Goal: Book appointment/travel/reservation

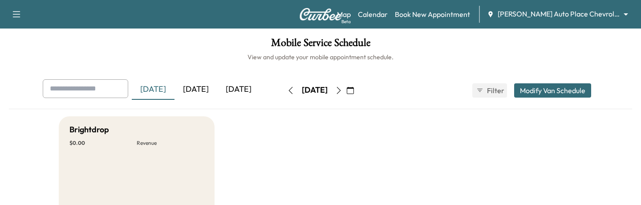
click at [562, 16] on body "Support Log Out Map Beta Calendar Book New Appointment [PERSON_NAME] Auto Place…" at bounding box center [320, 102] width 641 height 205
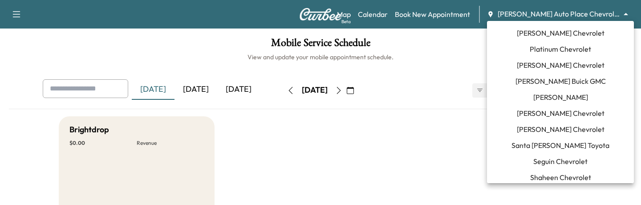
scroll to position [855, 0]
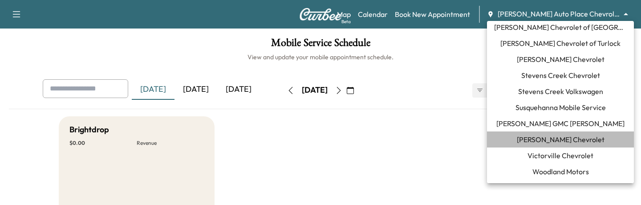
click at [558, 144] on span "[PERSON_NAME] Chevrolet" at bounding box center [561, 139] width 88 height 11
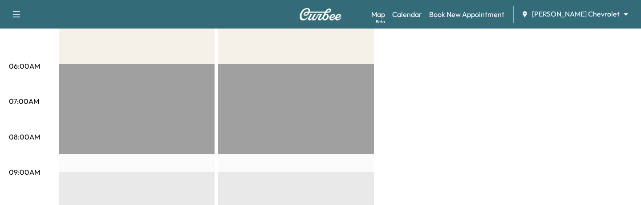
scroll to position [0, 0]
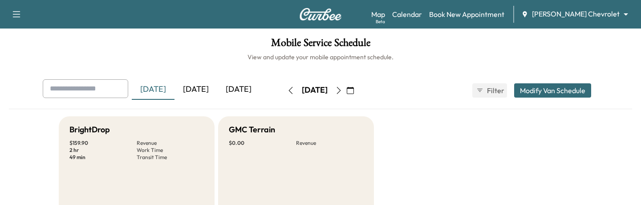
click at [210, 90] on div "[DATE]" at bounding box center [196, 89] width 43 height 20
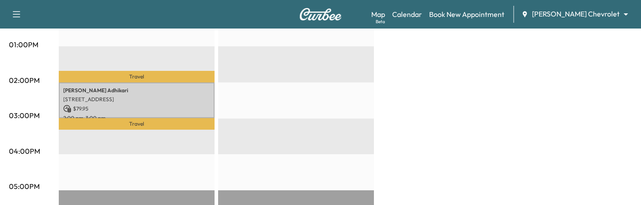
scroll to position [402, 0]
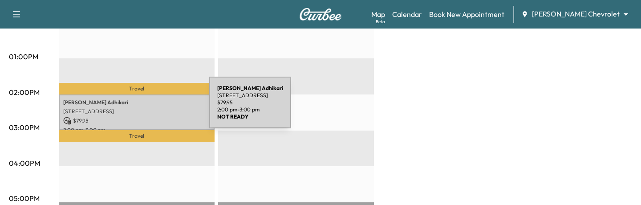
click at [143, 108] on p "[STREET_ADDRESS]" at bounding box center [136, 111] width 147 height 7
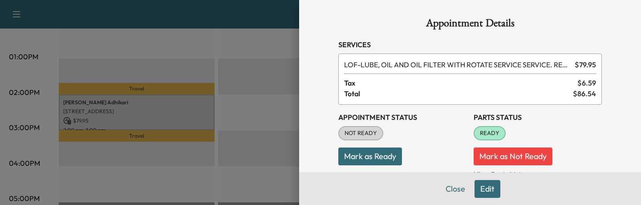
click at [352, 154] on button "Mark as Ready" at bounding box center [370, 156] width 64 height 18
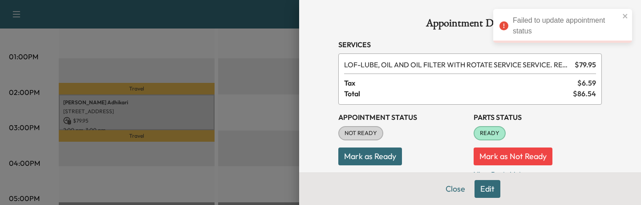
click at [283, 106] on div at bounding box center [320, 102] width 641 height 205
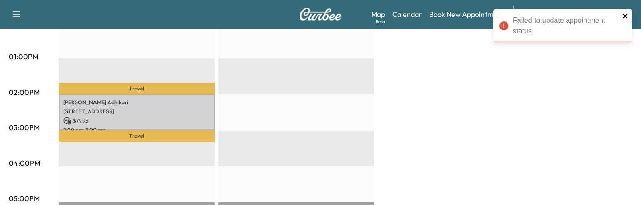
click at [627, 14] on icon "close" at bounding box center [625, 16] width 4 height 4
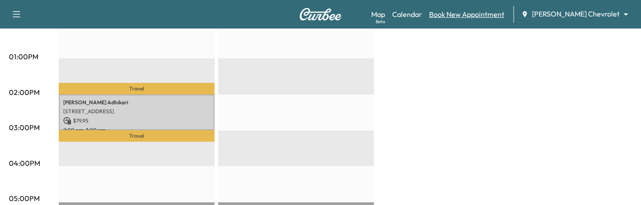
click at [505, 16] on link "Book New Appointment" at bounding box center [466, 14] width 75 height 11
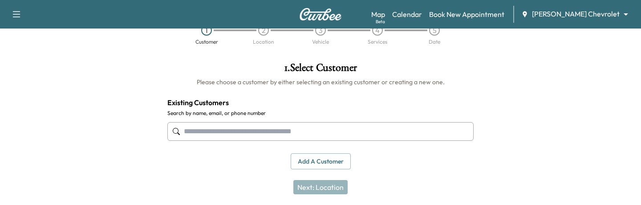
scroll to position [21, 0]
click at [268, 135] on input "text" at bounding box center [320, 131] width 306 height 19
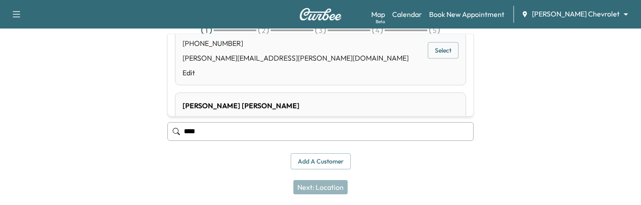
scroll to position [79, 0]
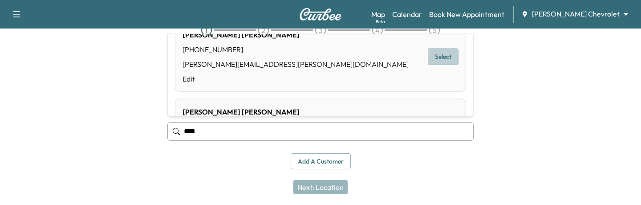
click at [446, 54] on button "Select" at bounding box center [443, 57] width 31 height 16
type input "**********"
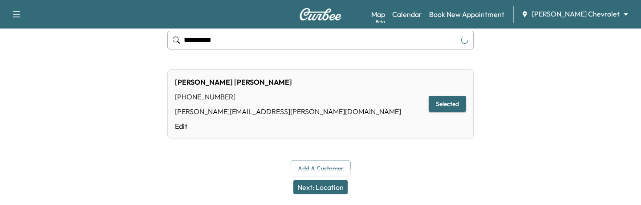
scroll to position [118, 0]
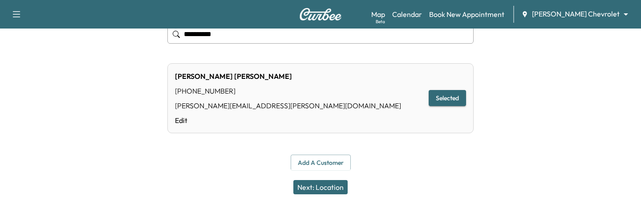
click at [301, 192] on button "Next: Location" at bounding box center [320, 187] width 54 height 14
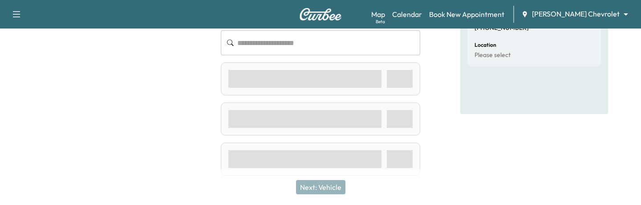
scroll to position [72, 0]
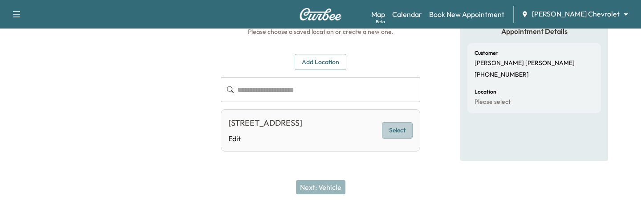
click at [397, 135] on button "Select" at bounding box center [397, 130] width 31 height 16
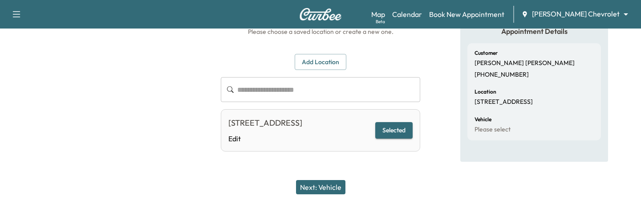
click at [309, 187] on button "Next: Vehicle" at bounding box center [320, 187] width 49 height 14
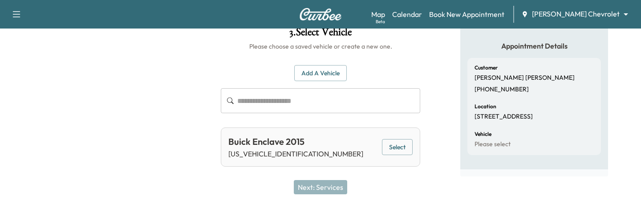
click at [394, 147] on button "Select" at bounding box center [397, 147] width 31 height 16
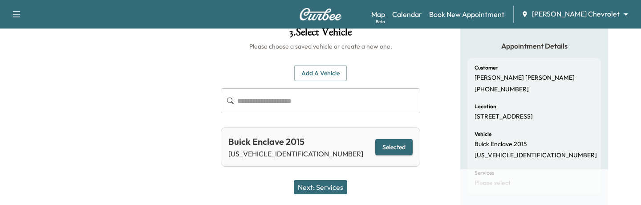
click at [310, 182] on button "Next: Services" at bounding box center [320, 187] width 53 height 14
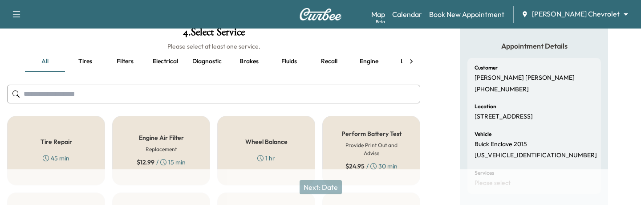
click at [368, 162] on div "$ 24.95 / 30 min" at bounding box center [372, 166] width 52 height 9
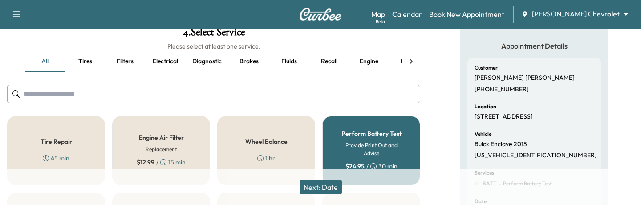
click at [317, 190] on button "Next: Date" at bounding box center [321, 187] width 42 height 14
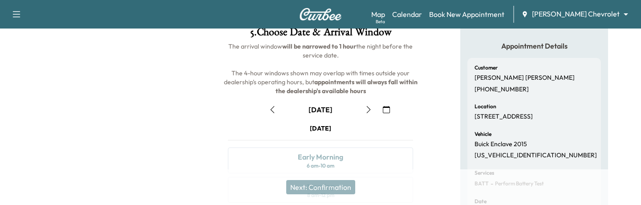
click at [391, 110] on button "button" at bounding box center [386, 109] width 15 height 14
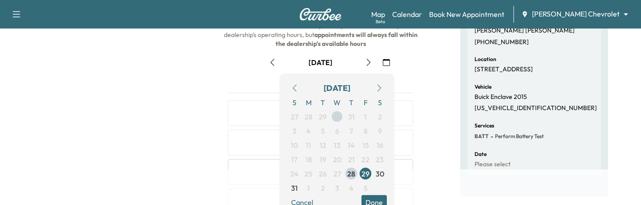
scroll to position [115, 0]
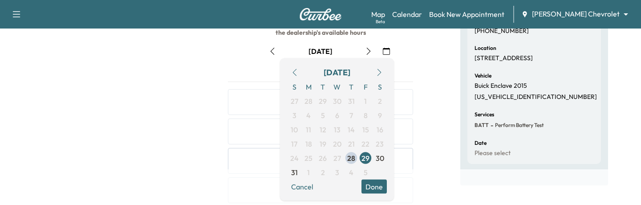
click at [374, 73] on button "button" at bounding box center [379, 72] width 15 height 14
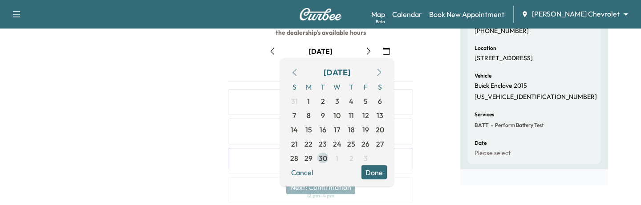
click at [319, 160] on span "30" at bounding box center [323, 158] width 8 height 11
click at [370, 174] on button "Done" at bounding box center [374, 172] width 25 height 14
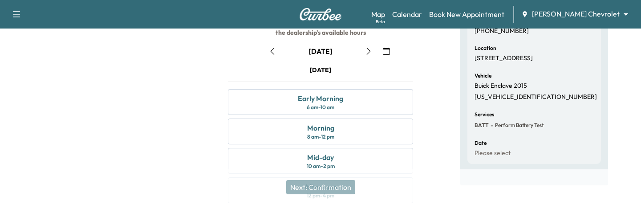
scroll to position [138, 0]
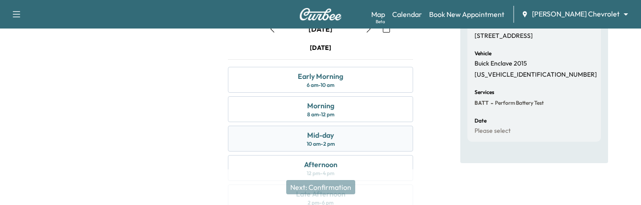
click at [249, 147] on div "Mid-day 10 am - 2 pm" at bounding box center [320, 139] width 185 height 26
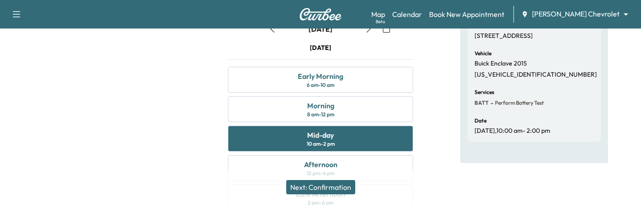
click at [303, 183] on button "Next: Confirmation" at bounding box center [320, 187] width 69 height 14
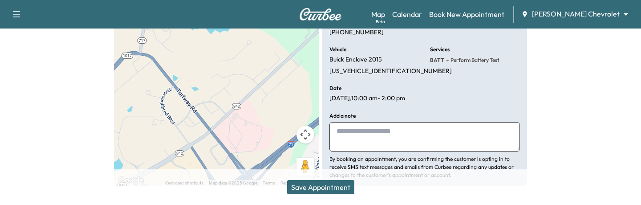
click at [303, 183] on button "Save Appointment" at bounding box center [320, 187] width 67 height 14
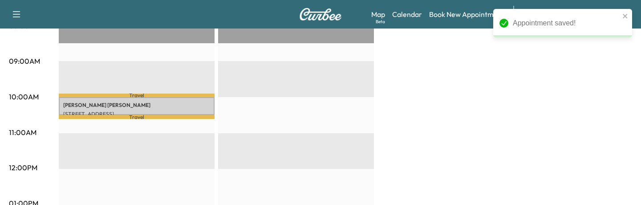
scroll to position [245, 0]
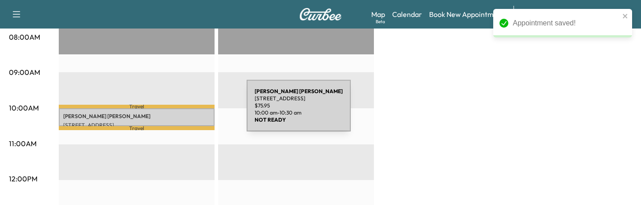
click at [180, 111] on div "[PERSON_NAME] [STREET_ADDRESS][PERSON_NAME] $ 75.95 10:00 am - 10:30 am" at bounding box center [137, 117] width 156 height 18
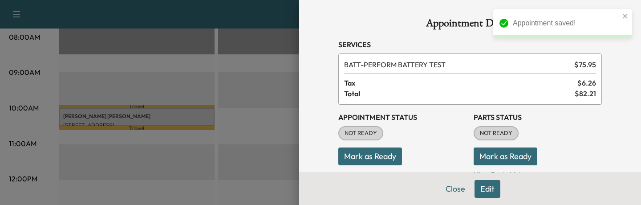
click at [367, 155] on button "Mark as Ready" at bounding box center [370, 156] width 64 height 18
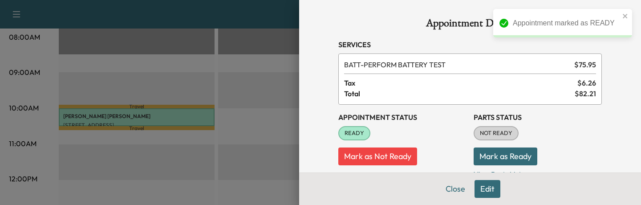
click at [359, 152] on button "Mark as Not Ready" at bounding box center [377, 156] width 79 height 18
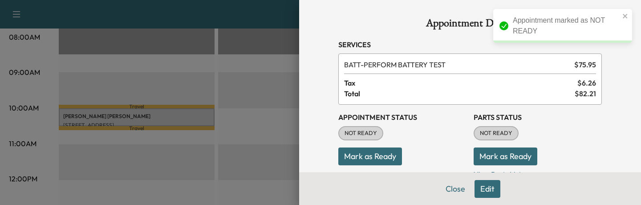
click at [485, 192] on button "Edit" at bounding box center [488, 189] width 26 height 18
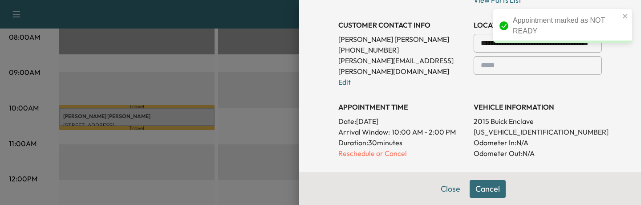
scroll to position [238, 0]
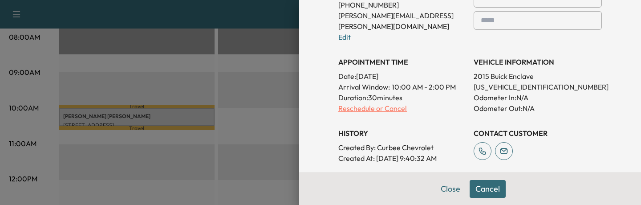
click at [381, 103] on p "Reschedule or Cancel" at bounding box center [402, 108] width 128 height 11
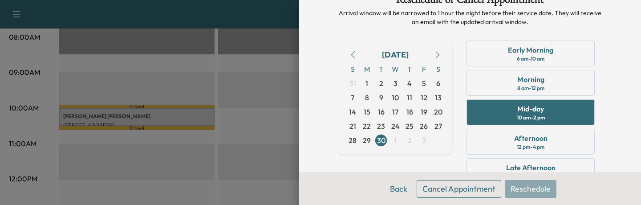
scroll to position [115, 0]
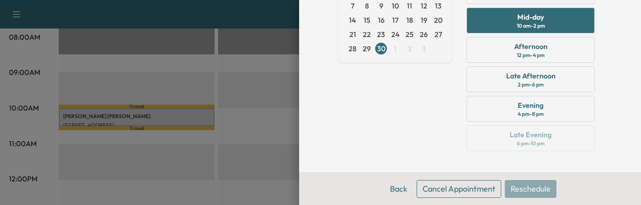
click at [479, 187] on button "Cancel Appointment" at bounding box center [459, 189] width 85 height 18
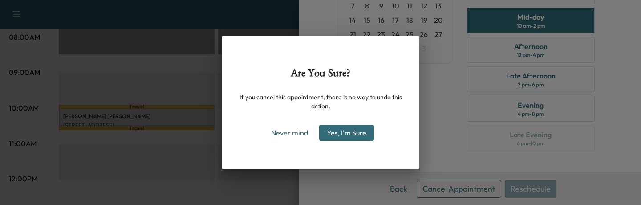
click at [353, 130] on button "Yes, I'm Sure" at bounding box center [346, 133] width 55 height 16
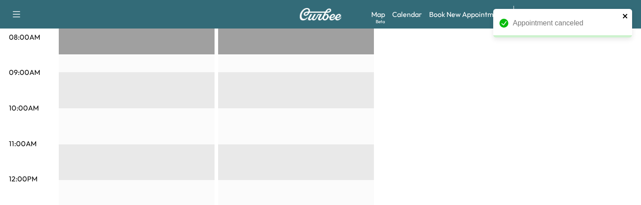
click at [628, 16] on icon "close" at bounding box center [626, 15] width 6 height 7
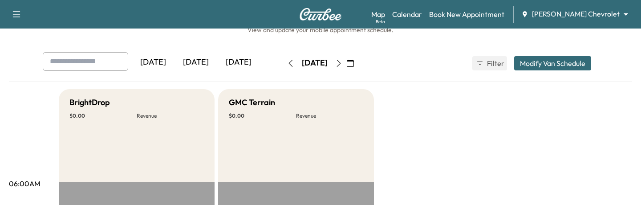
scroll to position [0, 0]
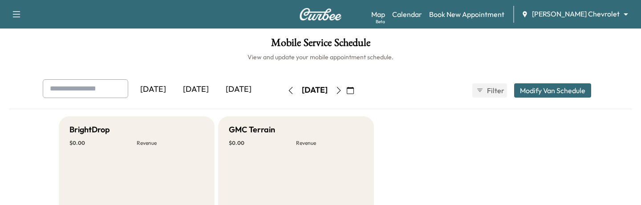
click at [195, 89] on div "[DATE]" at bounding box center [196, 89] width 43 height 20
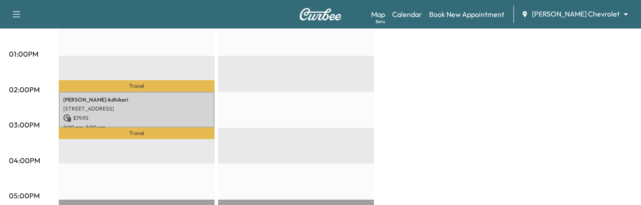
scroll to position [420, 0]
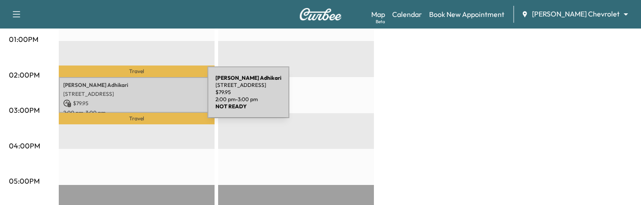
click at [141, 98] on div "[PERSON_NAME] [STREET_ADDRESS] $ 79.95 2:00 pm - 3:00 pm" at bounding box center [137, 95] width 156 height 36
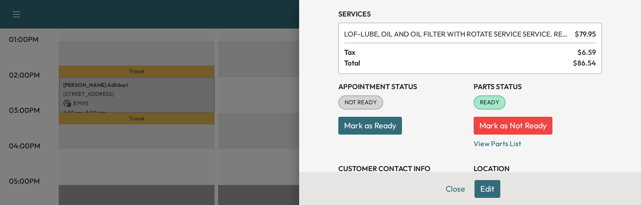
scroll to position [37, 0]
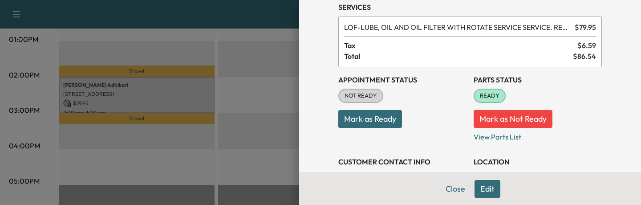
click at [289, 158] on div at bounding box center [320, 102] width 641 height 205
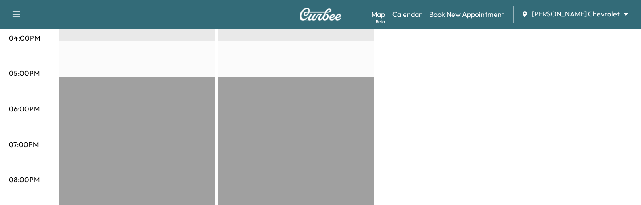
scroll to position [588, 0]
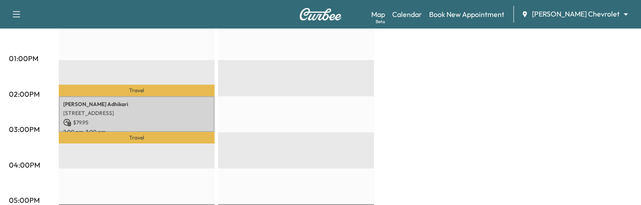
scroll to position [447, 0]
